Goal: Transaction & Acquisition: Purchase product/service

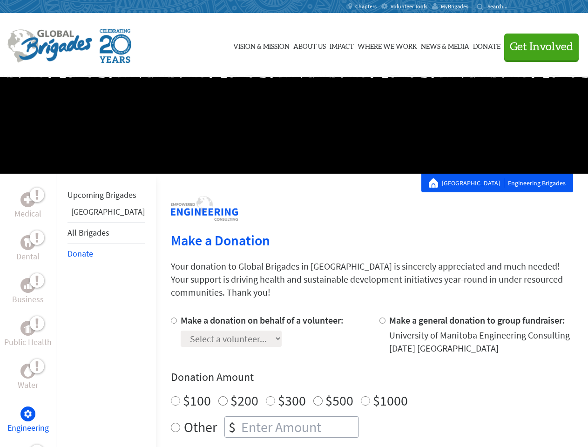
click at [514, 7] on div "Search for:" at bounding box center [494, 6] width 37 height 7
click at [537, 47] on span "Get Involved" at bounding box center [541, 46] width 63 height 11
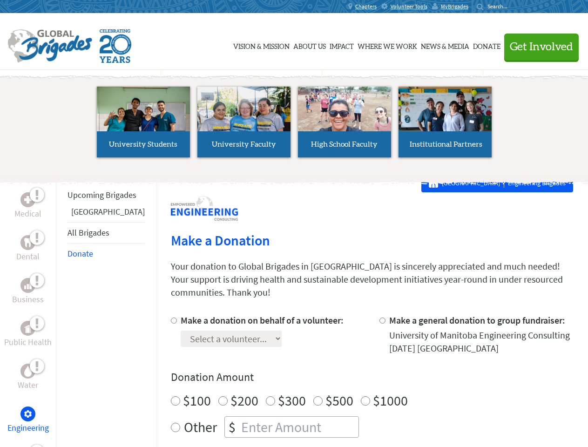
click at [294, 125] on li "High School Faculty" at bounding box center [344, 122] width 101 height 86
click at [61, 310] on div "Upcoming Brigades Guatemala All Brigades Donate" at bounding box center [106, 397] width 100 height 447
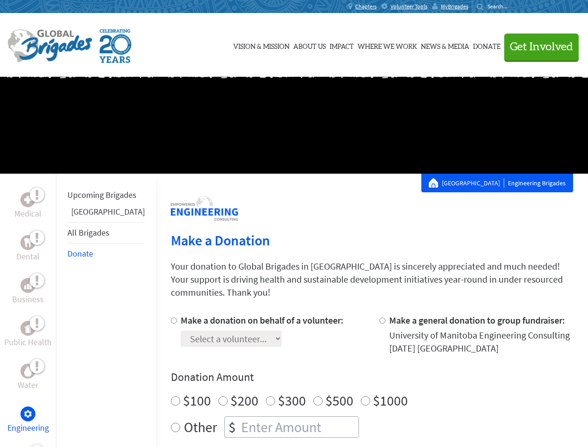
click at [356, 374] on div "Donation Amount $100 $200 $300 $500 $1000 Other $" at bounding box center [372, 403] width 402 height 68
click at [171, 317] on input "Make a donation on behalf of a volunteer:" at bounding box center [174, 320] width 6 height 6
radio input "true"
click at [379, 317] on input "Make a general donation to group fundraiser:" at bounding box center [382, 320] width 6 height 6
radio input "true"
